Goal: Obtain resource: Download file/media

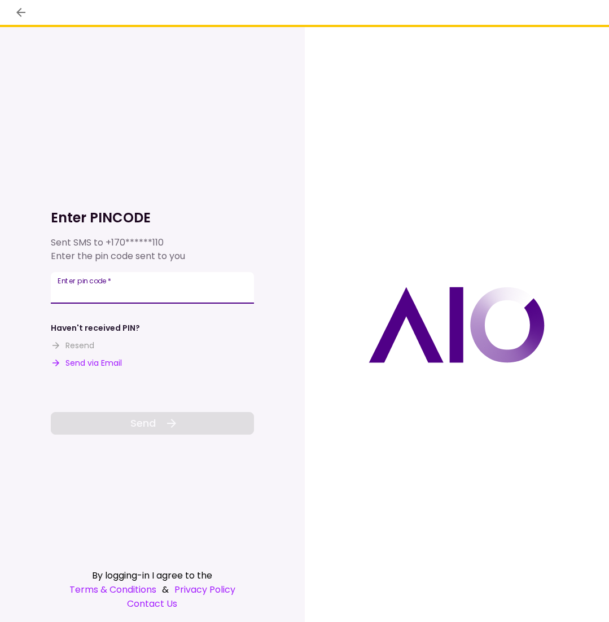
click at [108, 283] on div "Enter pin code   *" at bounding box center [152, 288] width 203 height 32
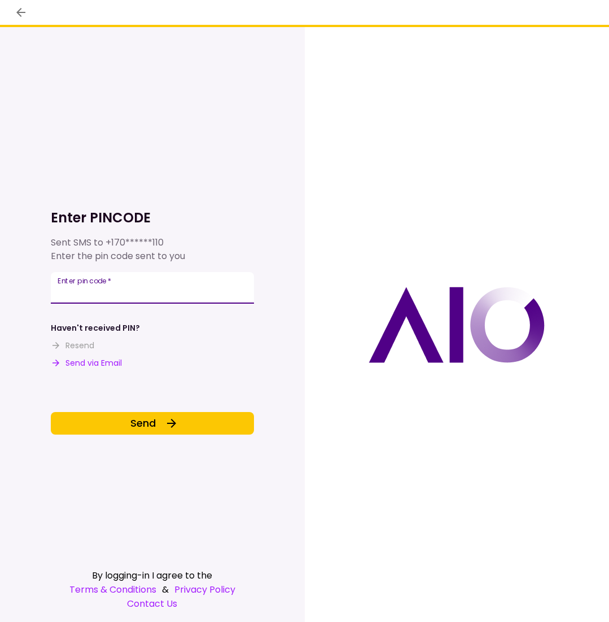
type input "******"
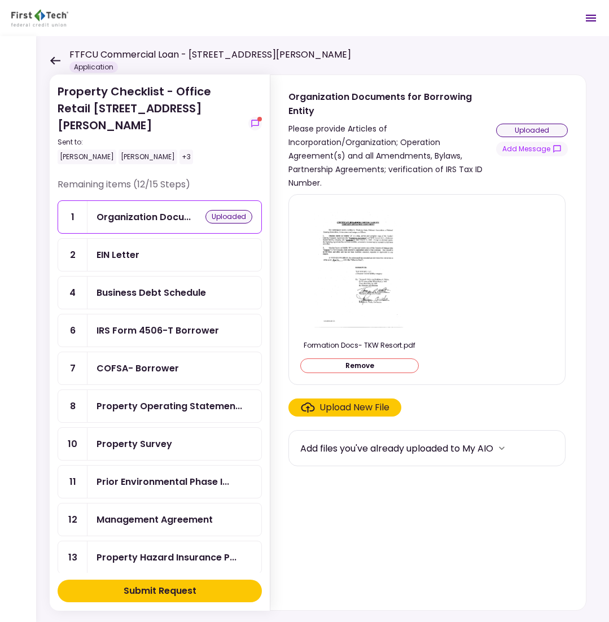
click at [201, 248] on div "EIN Letter" at bounding box center [175, 255] width 156 height 14
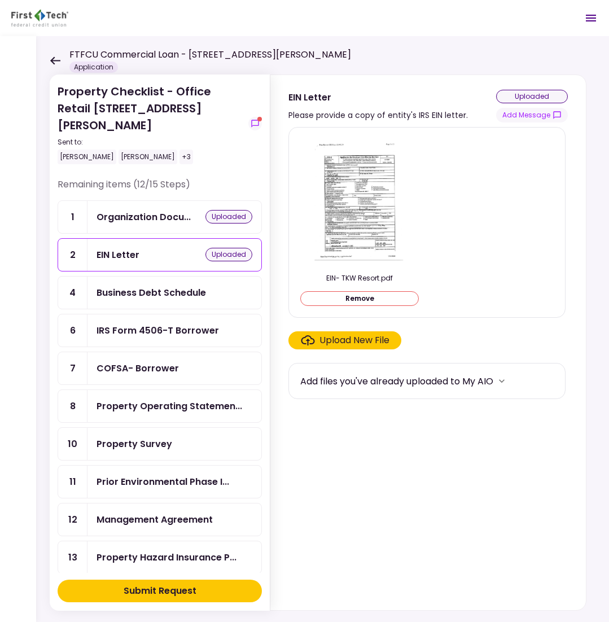
click at [189, 286] on div "Business Debt Schedule" at bounding box center [152, 293] width 110 height 14
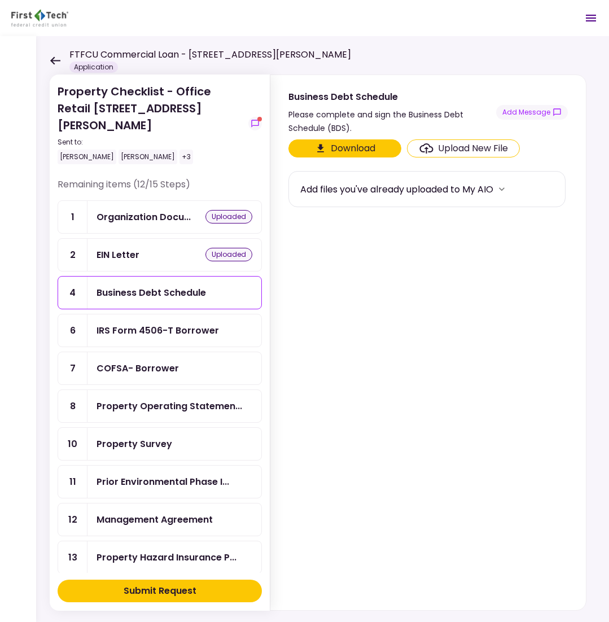
click at [363, 151] on button "Download" at bounding box center [345, 148] width 113 height 18
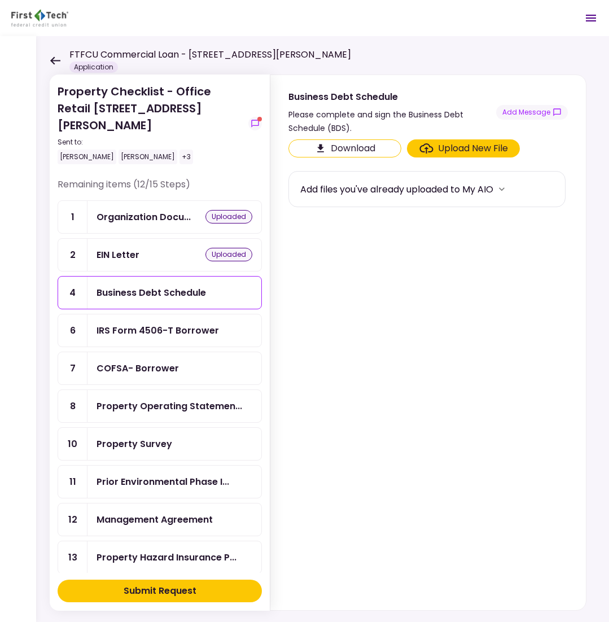
click at [21, 151] on div at bounding box center [18, 329] width 36 height 586
click at [15, 215] on div at bounding box center [18, 329] width 36 height 586
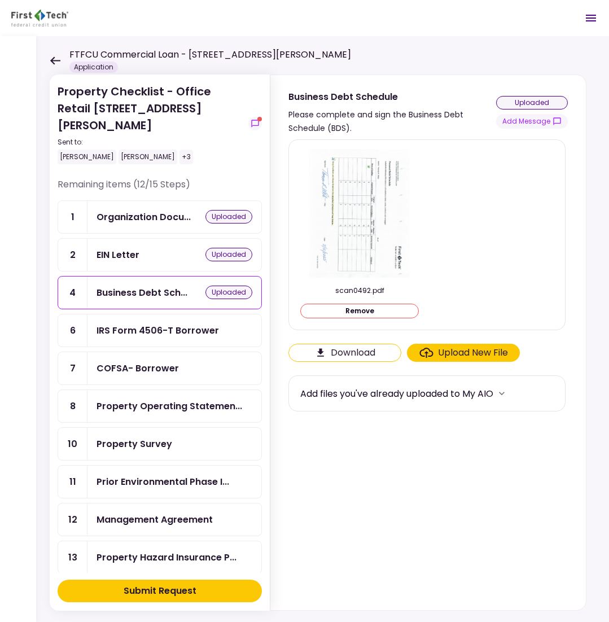
click at [134, 324] on div "IRS Form 4506-T Borrower" at bounding box center [158, 331] width 123 height 14
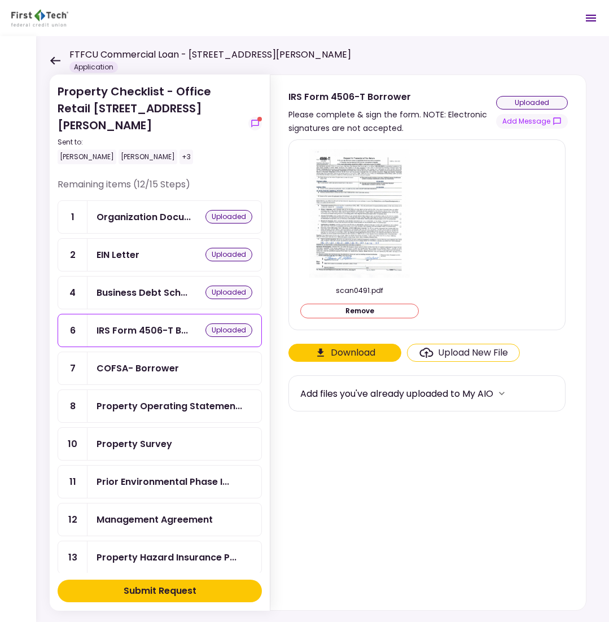
click at [119, 361] on div "COFSA- Borrower" at bounding box center [138, 368] width 82 height 14
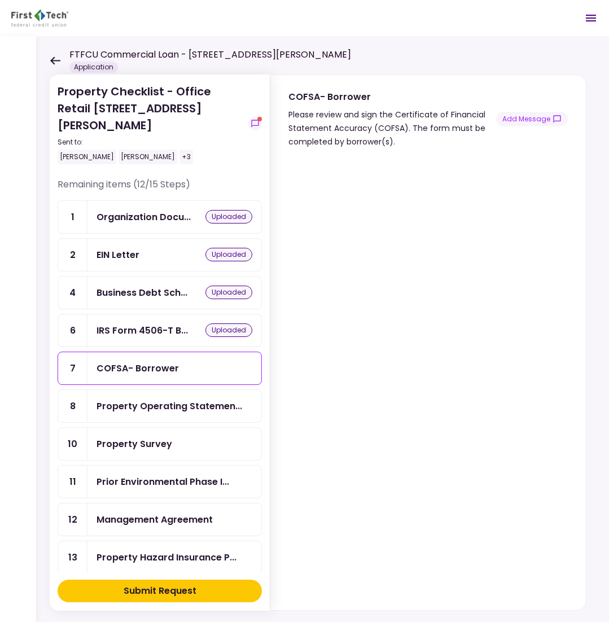
click at [48, 62] on div "Property Checklist - Office Retail 1402 Boone Street Sent to: Tom White Ray All…" at bounding box center [322, 329] width 573 height 586
click at [490, 156] on section at bounding box center [429, 379] width 280 height 453
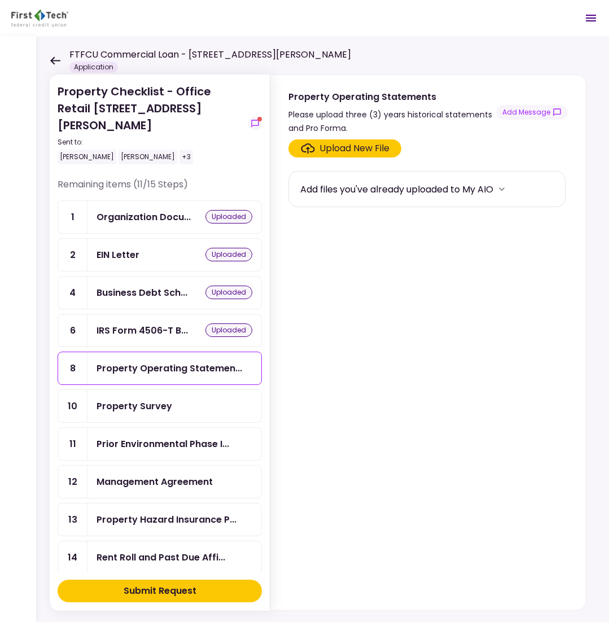
click at [56, 61] on icon at bounding box center [55, 60] width 10 height 8
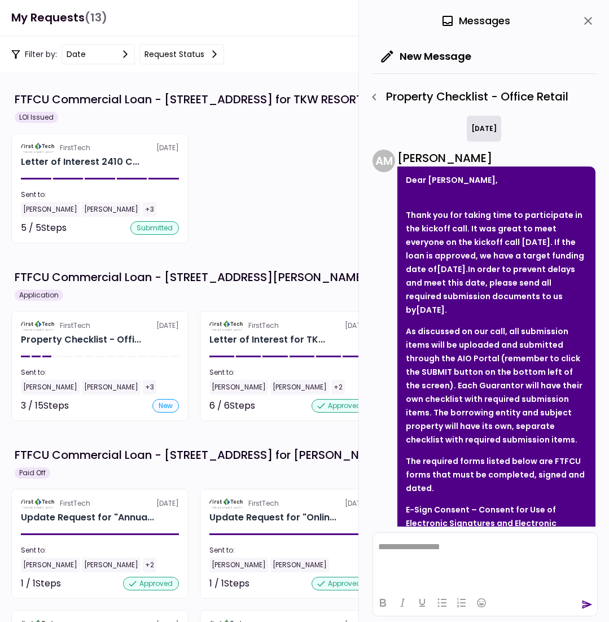
scroll to position [968, 0]
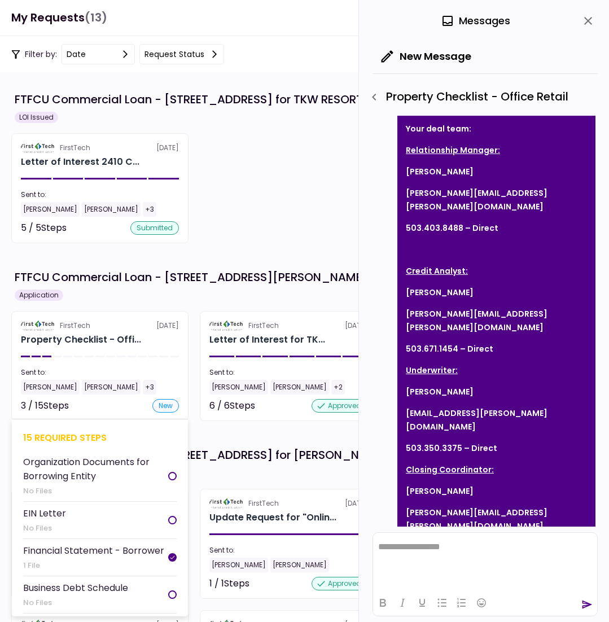
click at [123, 370] on div "Sent to:" at bounding box center [100, 373] width 158 height 10
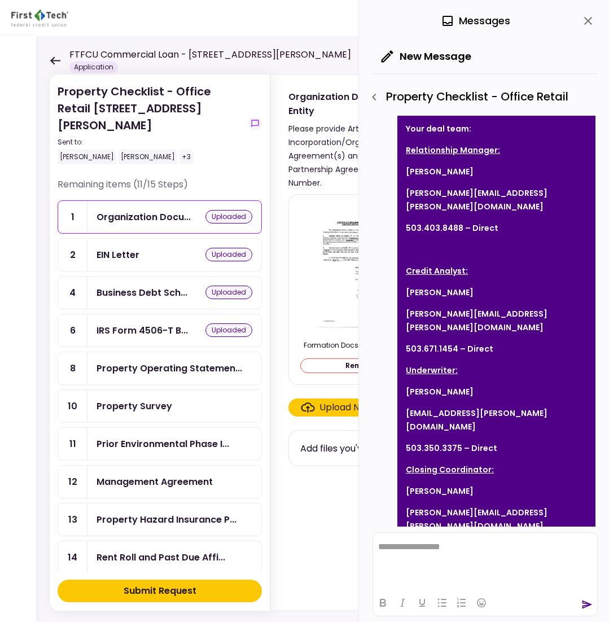
click at [49, 58] on div "Property Checklist - Office Retail 1402 Boone Street Sent to: Tom White Ray All…" at bounding box center [322, 329] width 573 height 586
click at [64, 66] on div "FTFCU Commercial Loan - 1402 Boone Street Application" at bounding box center [201, 60] width 302 height 25
click at [56, 61] on icon at bounding box center [55, 60] width 10 height 8
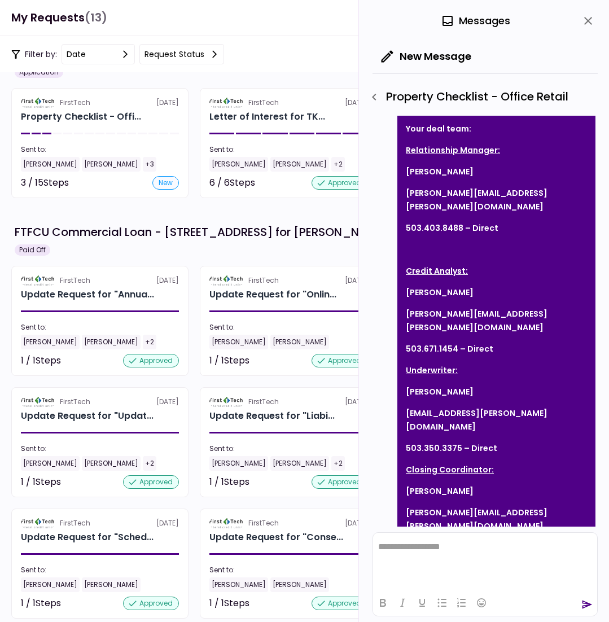
scroll to position [226, 0]
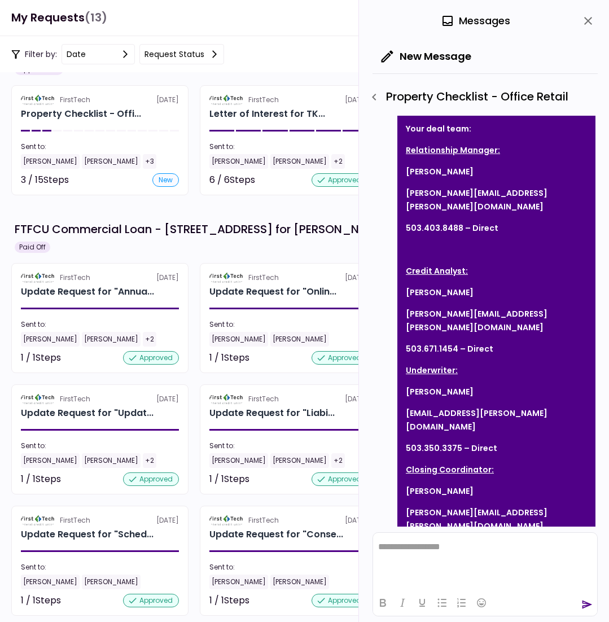
click at [595, 19] on button "close" at bounding box center [588, 20] width 19 height 19
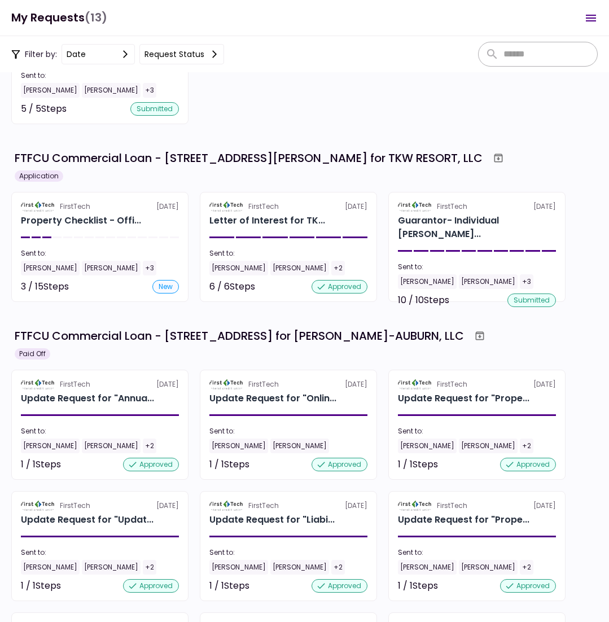
scroll to position [34, 0]
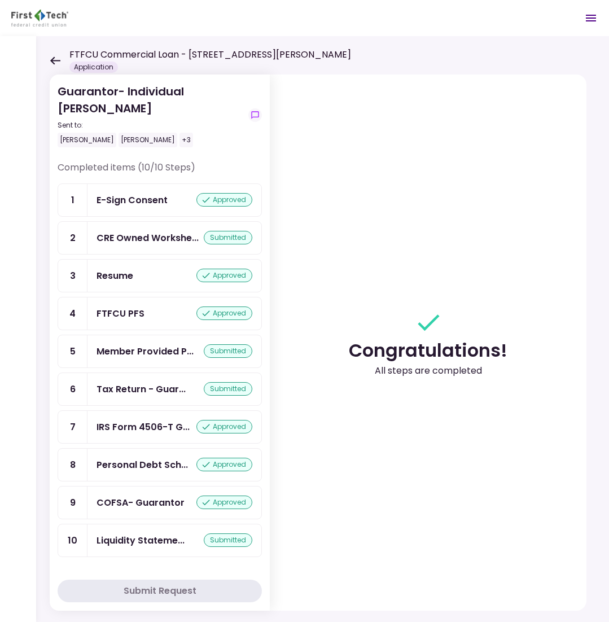
click at [56, 60] on icon at bounding box center [55, 60] width 10 height 8
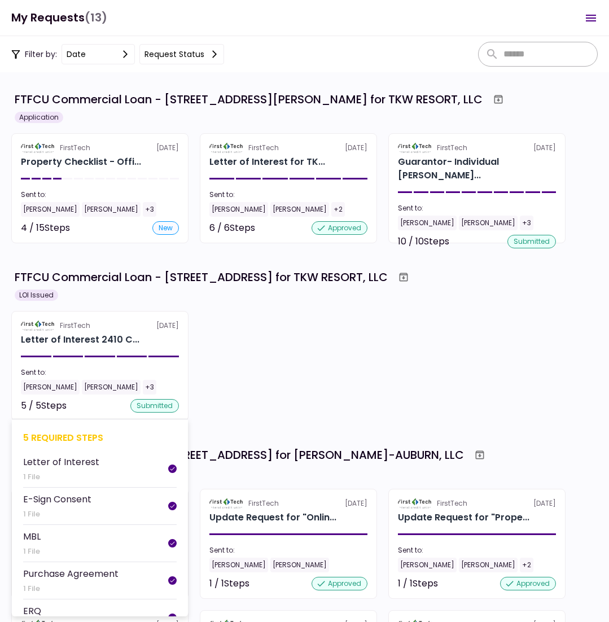
click at [118, 360] on section "FirstTech [DATE] Letter of Interest 2410 C... Sent to: [PERSON_NAME] [PERSON_NA…" at bounding box center [99, 366] width 177 height 110
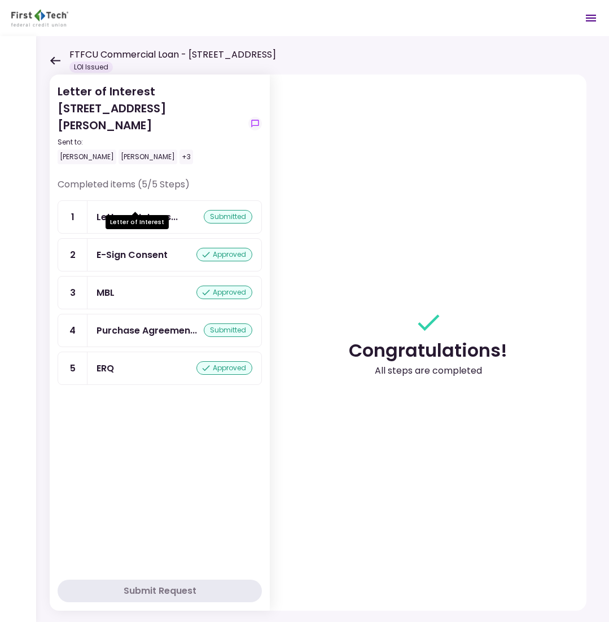
click at [164, 210] on div "Letter of Interes..." at bounding box center [137, 217] width 81 height 14
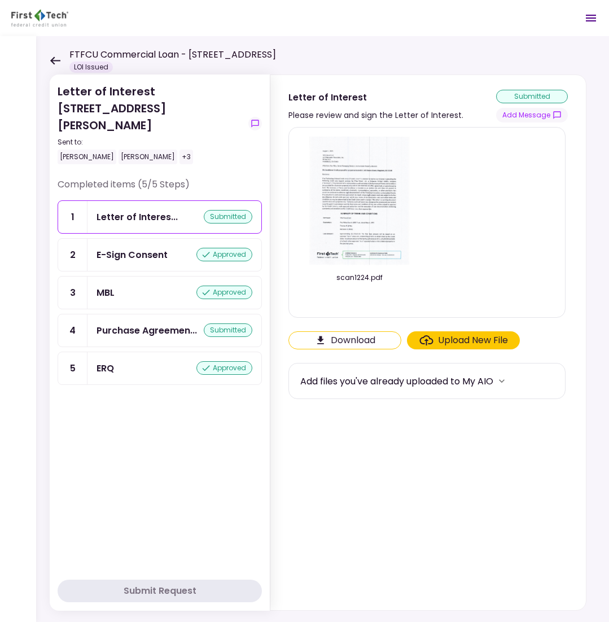
click at [373, 224] on img at bounding box center [359, 201] width 101 height 129
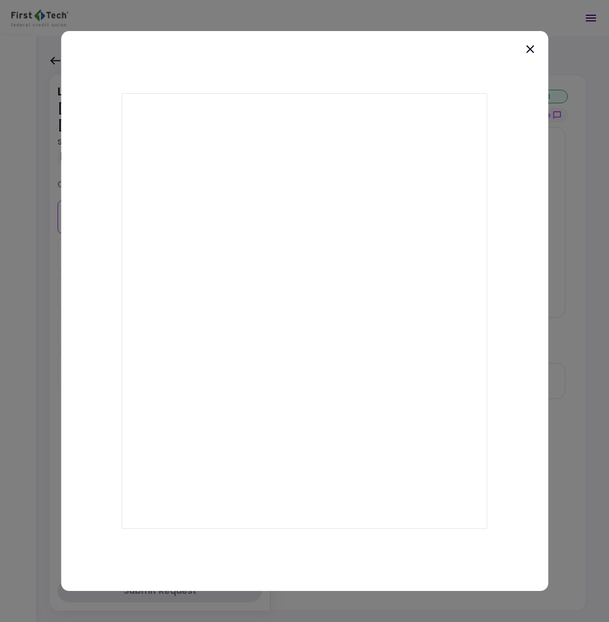
click at [527, 50] on icon at bounding box center [530, 49] width 14 height 14
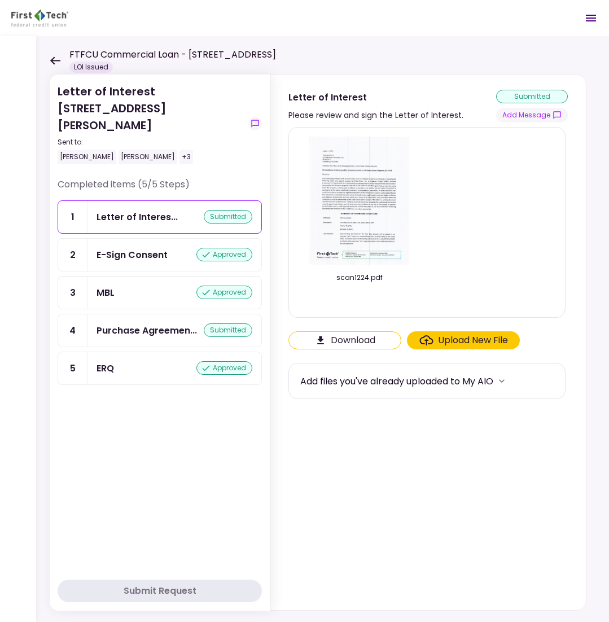
click at [357, 236] on img at bounding box center [359, 201] width 101 height 129
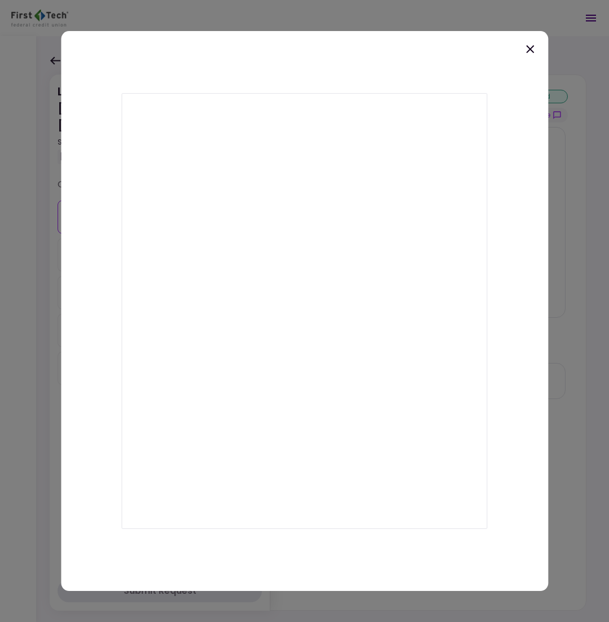
click at [531, 55] on icon at bounding box center [530, 49] width 14 height 14
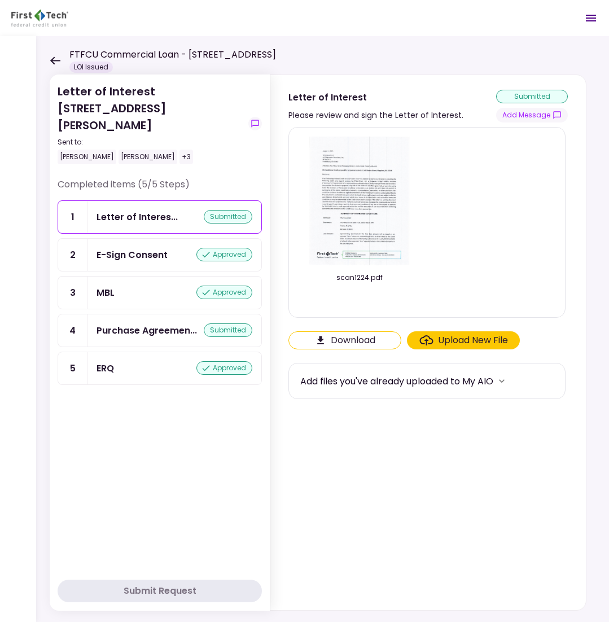
click at [324, 341] on icon "Click here to download the document" at bounding box center [320, 340] width 11 height 11
